Goal: Task Accomplishment & Management: Manage account settings

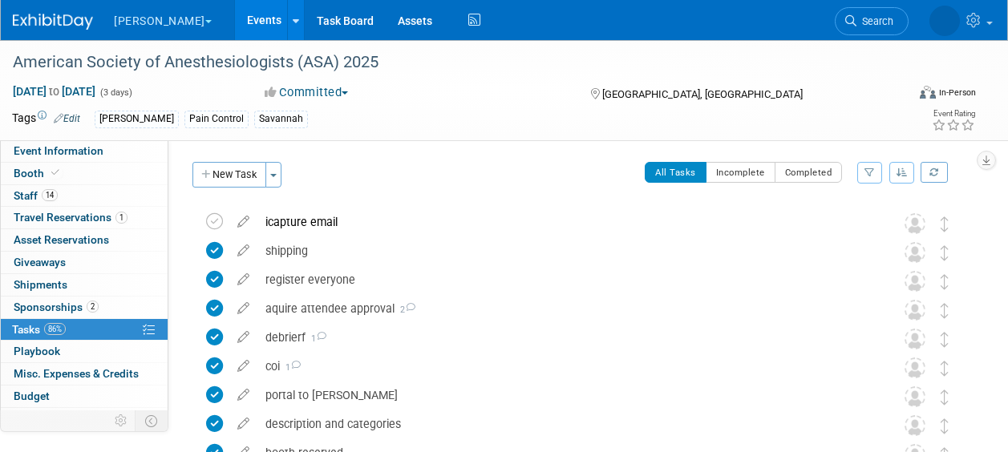
click at [235, 11] on link "Events" at bounding box center [264, 20] width 59 height 40
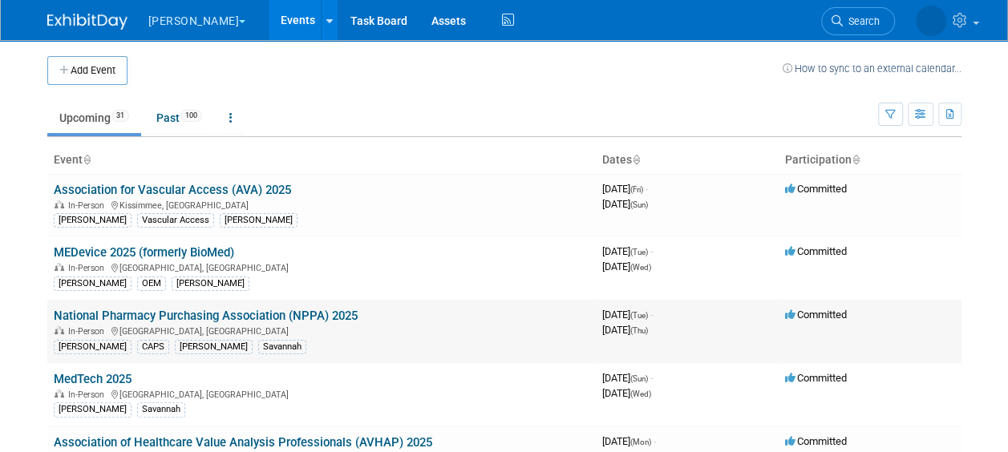
click at [284, 318] on link "National Pharmacy Purchasing Association (NPPA) 2025" at bounding box center [206, 316] width 304 height 14
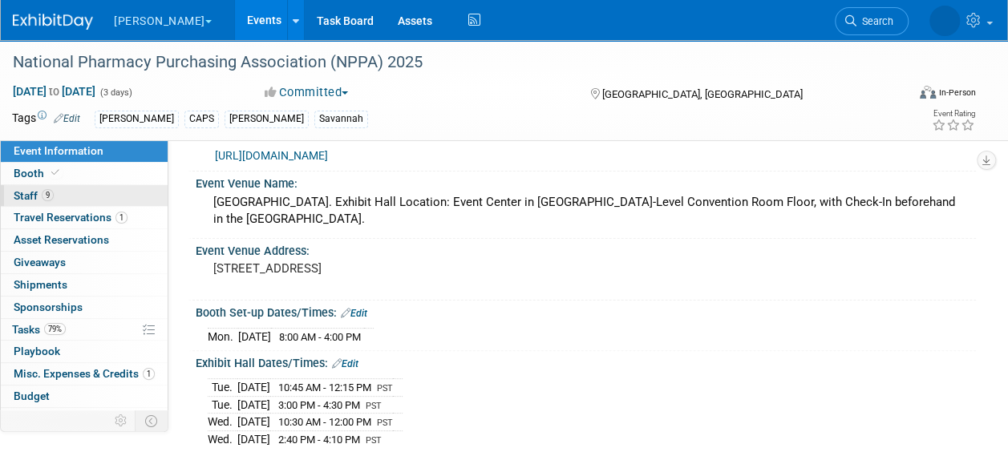
scroll to position [35, 0]
click at [106, 202] on link "9 Staff 9" at bounding box center [84, 196] width 167 height 22
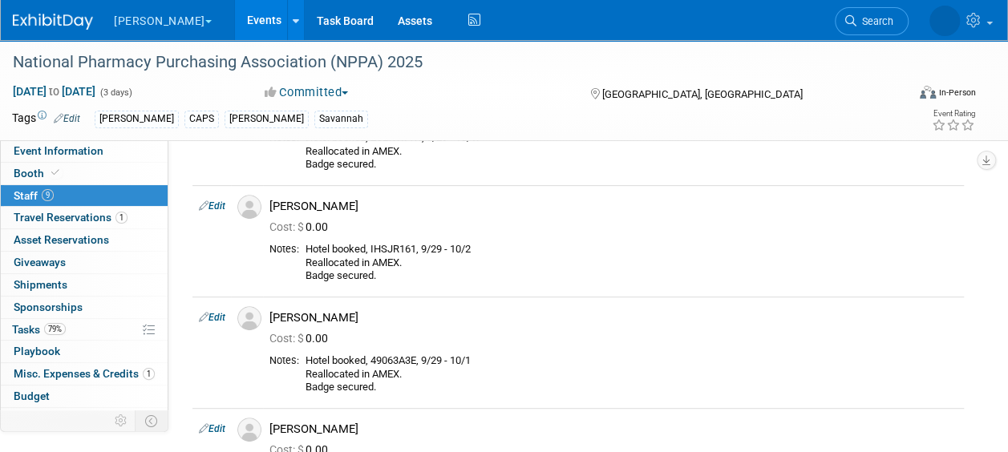
scroll to position [247, 0]
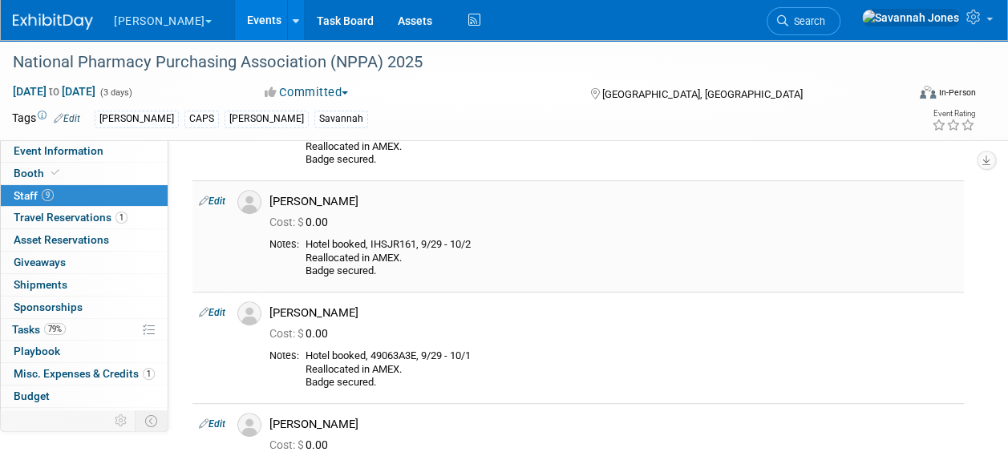
click at [221, 198] on link "Edit" at bounding box center [212, 201] width 26 height 11
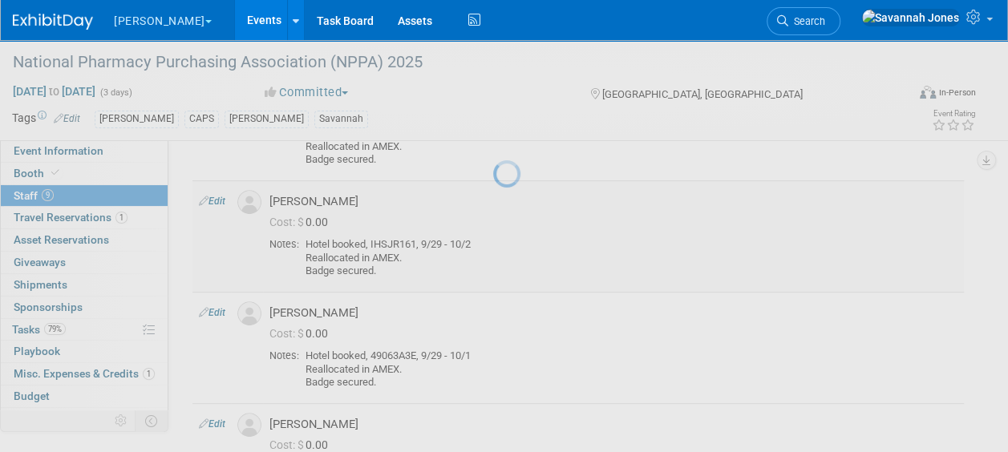
select select "ae06dff4-79a8-44d8-a505-e9d0d9e048ae"
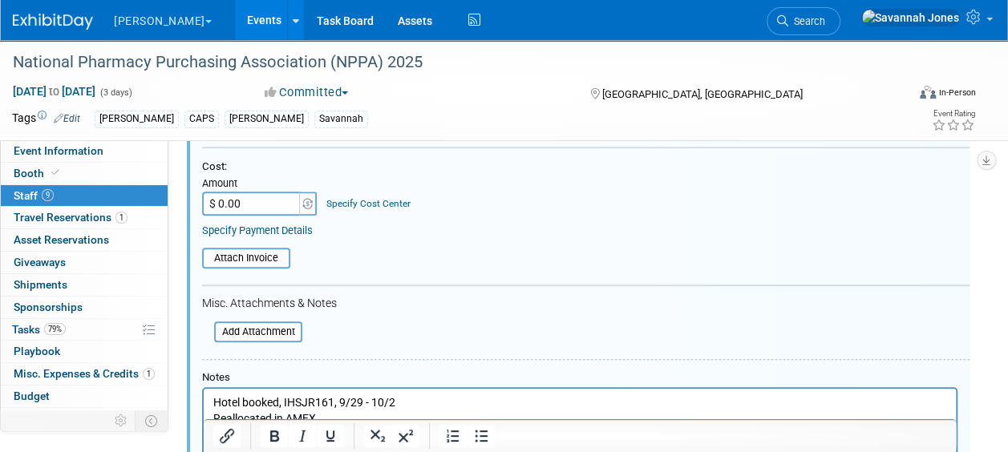
scroll to position [502, 0]
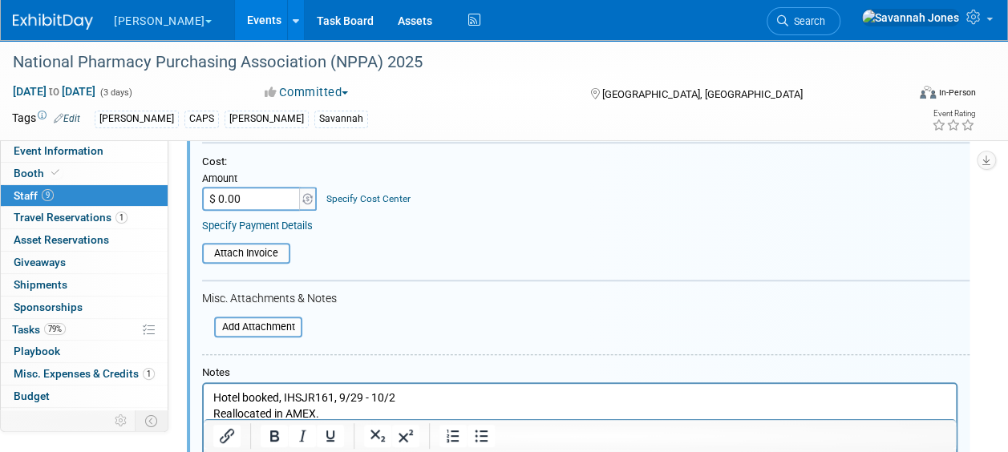
click at [426, 386] on html "Hotel booked, IHSJR161, 9/29 - 10/2 Reallocated in AMEX. Badge secured." at bounding box center [580, 411] width 752 height 54
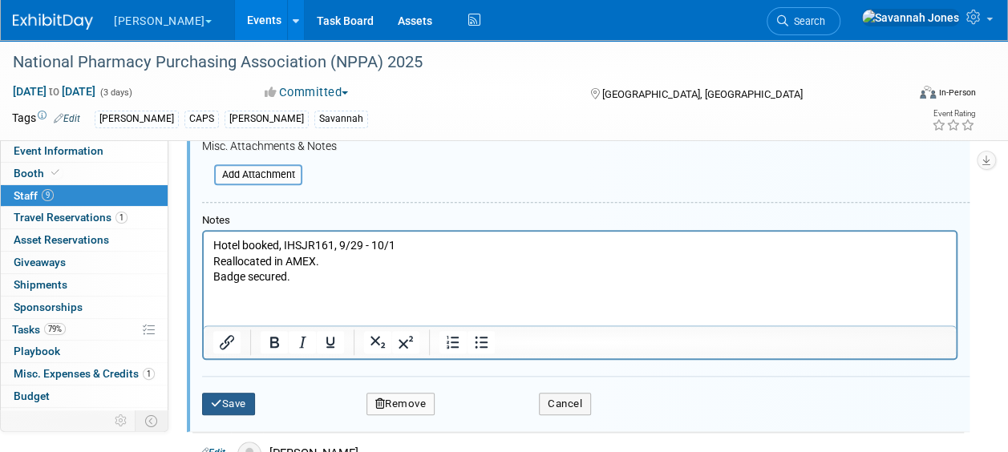
click at [229, 393] on button "Save" at bounding box center [228, 404] width 53 height 22
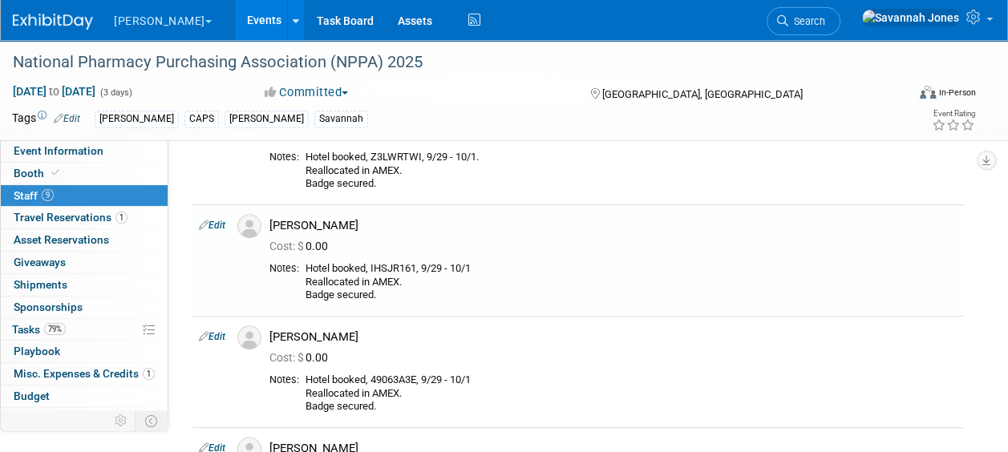
scroll to position [210, 0]
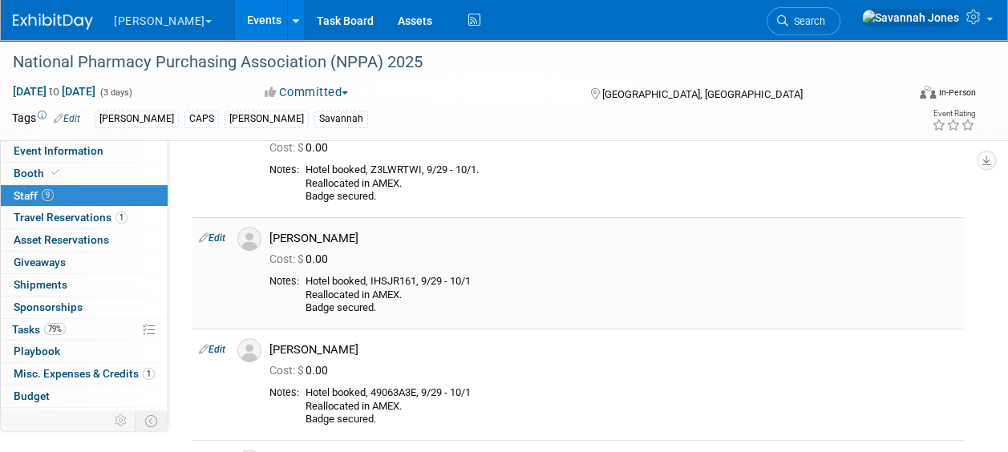
click at [391, 281] on div "Hotel booked, IHSJR161, 9/29 - 10/1 Reallocated in AMEX. Badge secured." at bounding box center [632, 295] width 652 height 40
copy div "IHSJR161"
click at [115, 216] on span "1" at bounding box center [121, 218] width 12 height 12
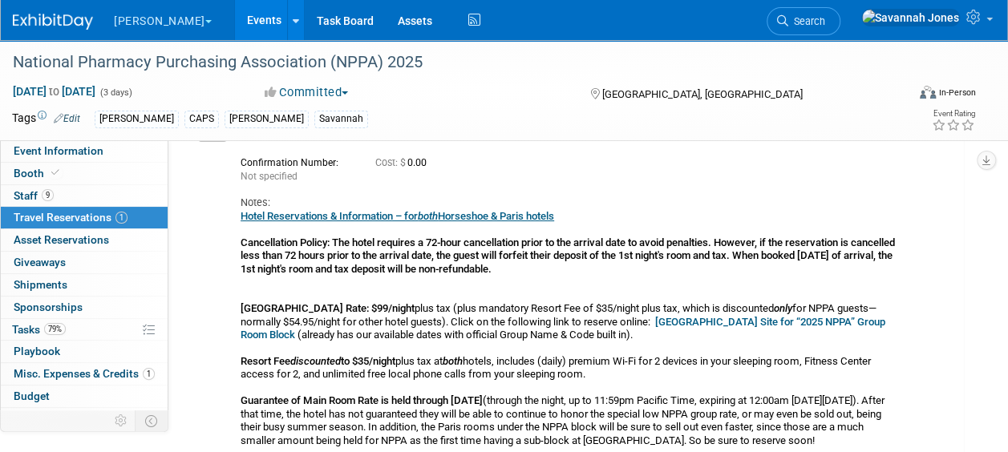
scroll to position [91, 0]
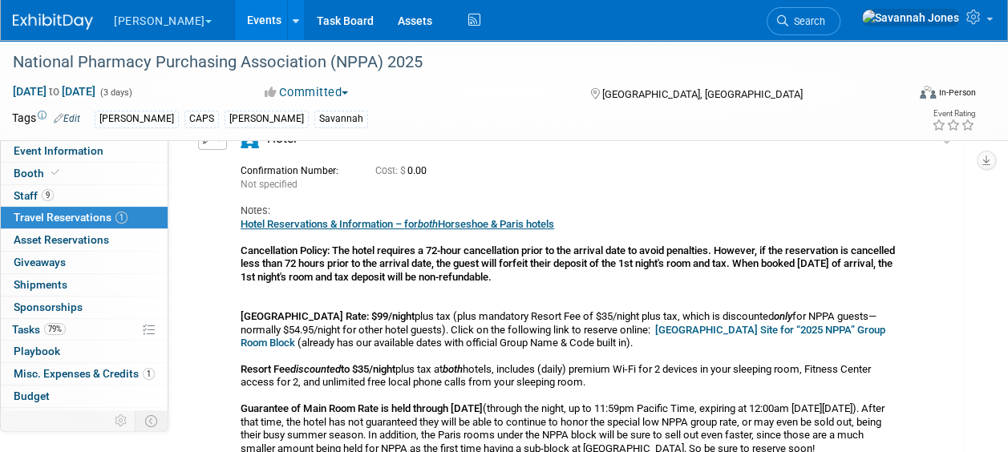
click at [709, 325] on b "[GEOGRAPHIC_DATA] Site for “2025 NPPA” Group Room Block" at bounding box center [563, 336] width 645 height 25
